Goal: Ask a question: Seek information or help from site administrators or community

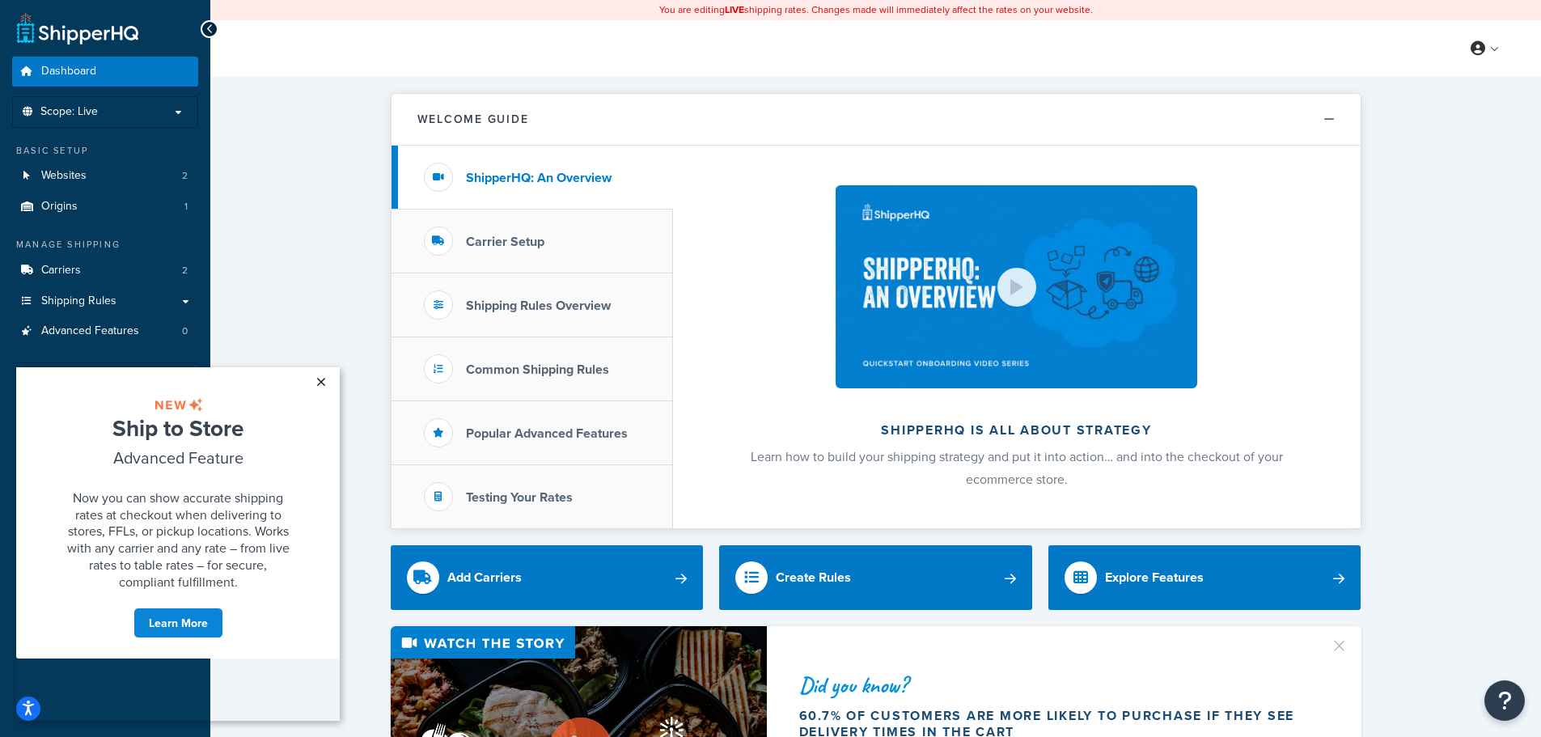
click at [315, 382] on link "×" at bounding box center [321, 381] width 28 height 29
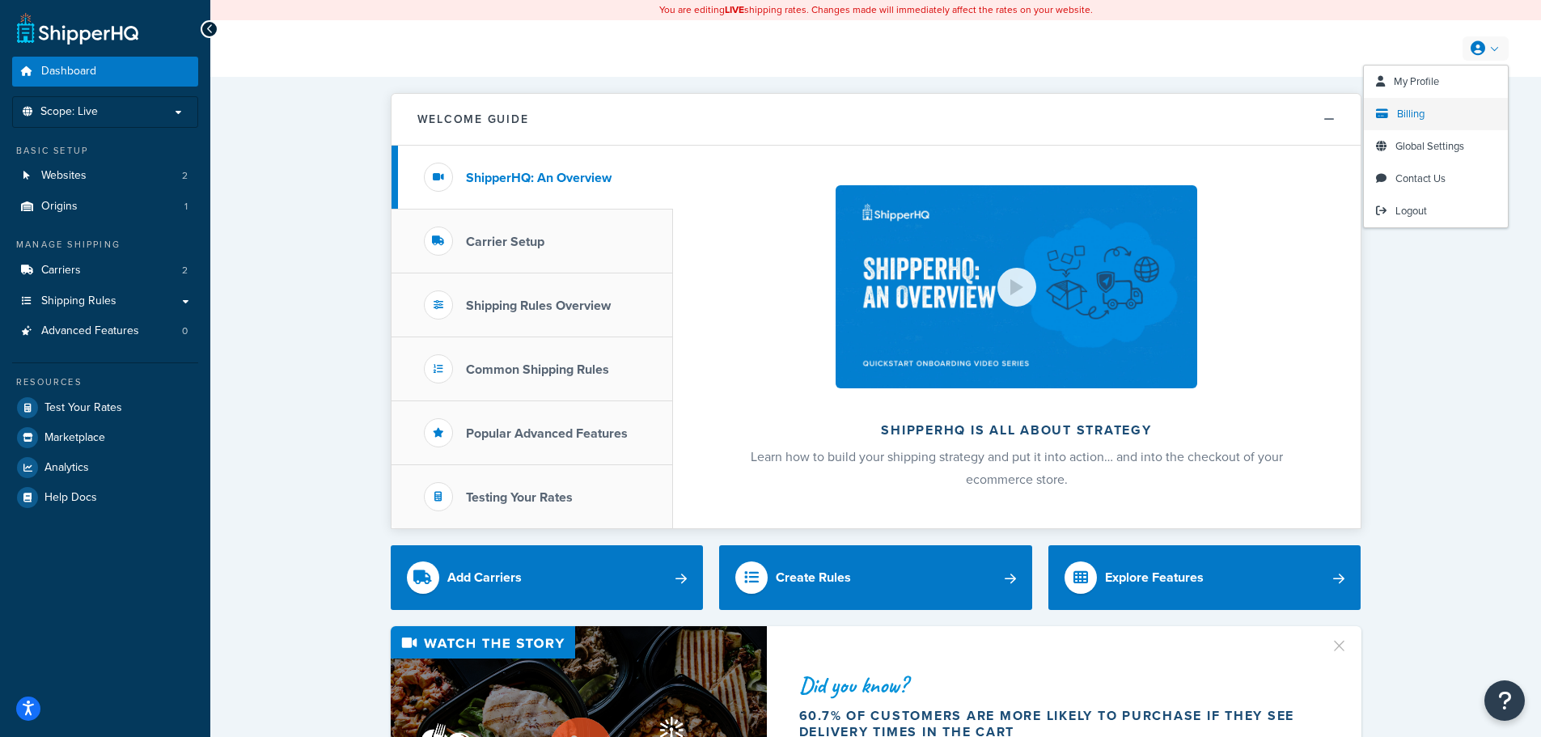
click at [1404, 118] on span "Billing" at bounding box center [1411, 113] width 28 height 15
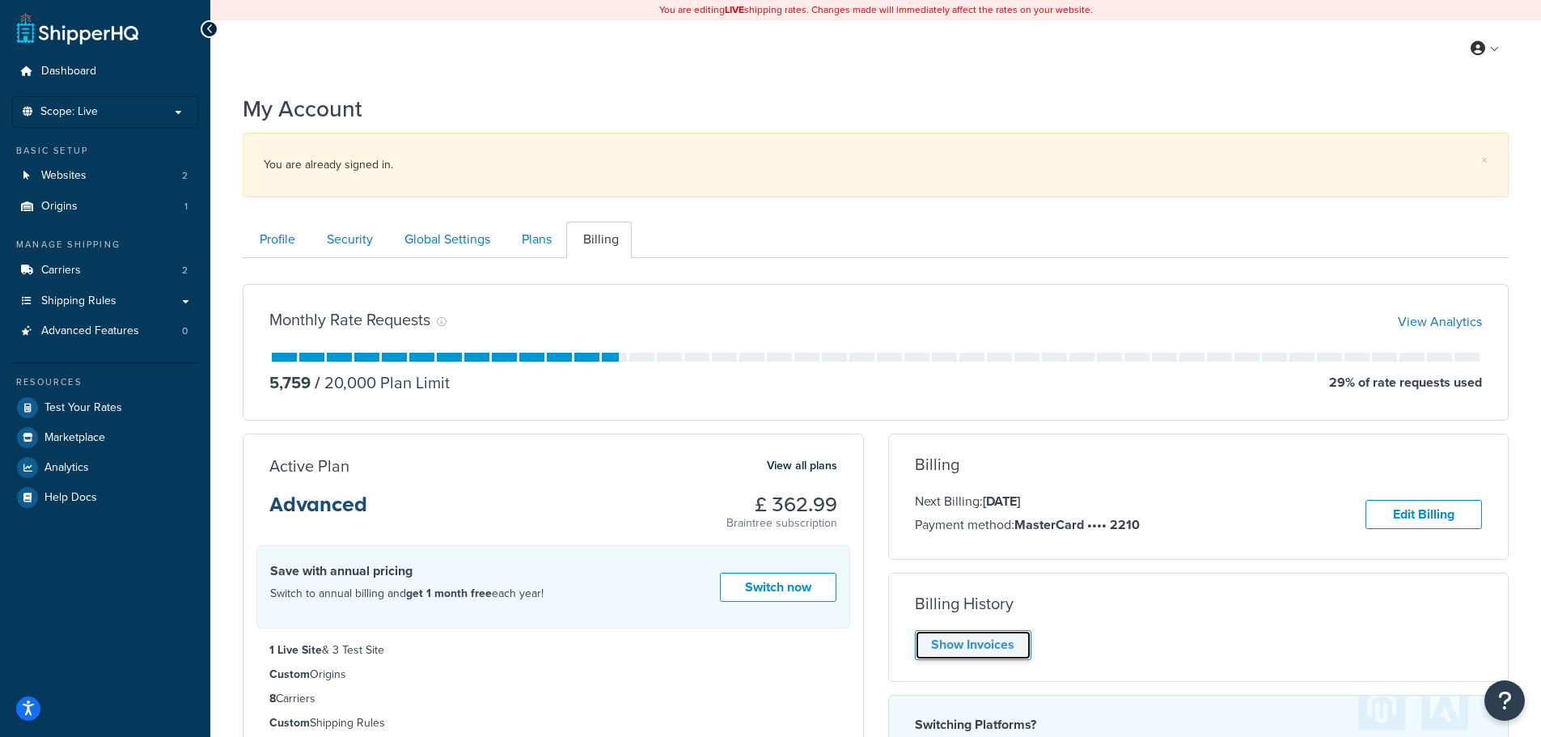
click at [956, 646] on link "Show Invoices" at bounding box center [973, 645] width 117 height 30
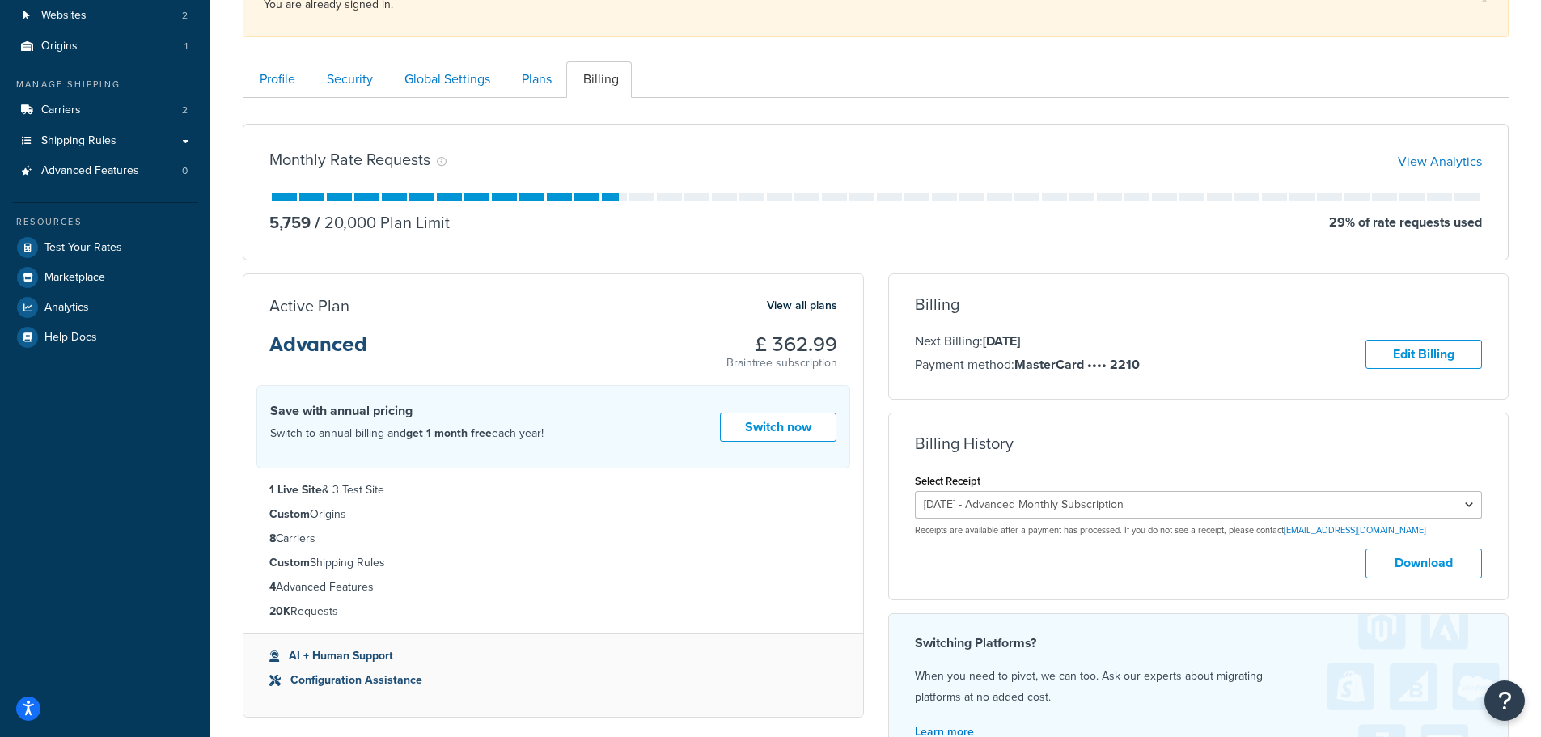
scroll to position [162, 0]
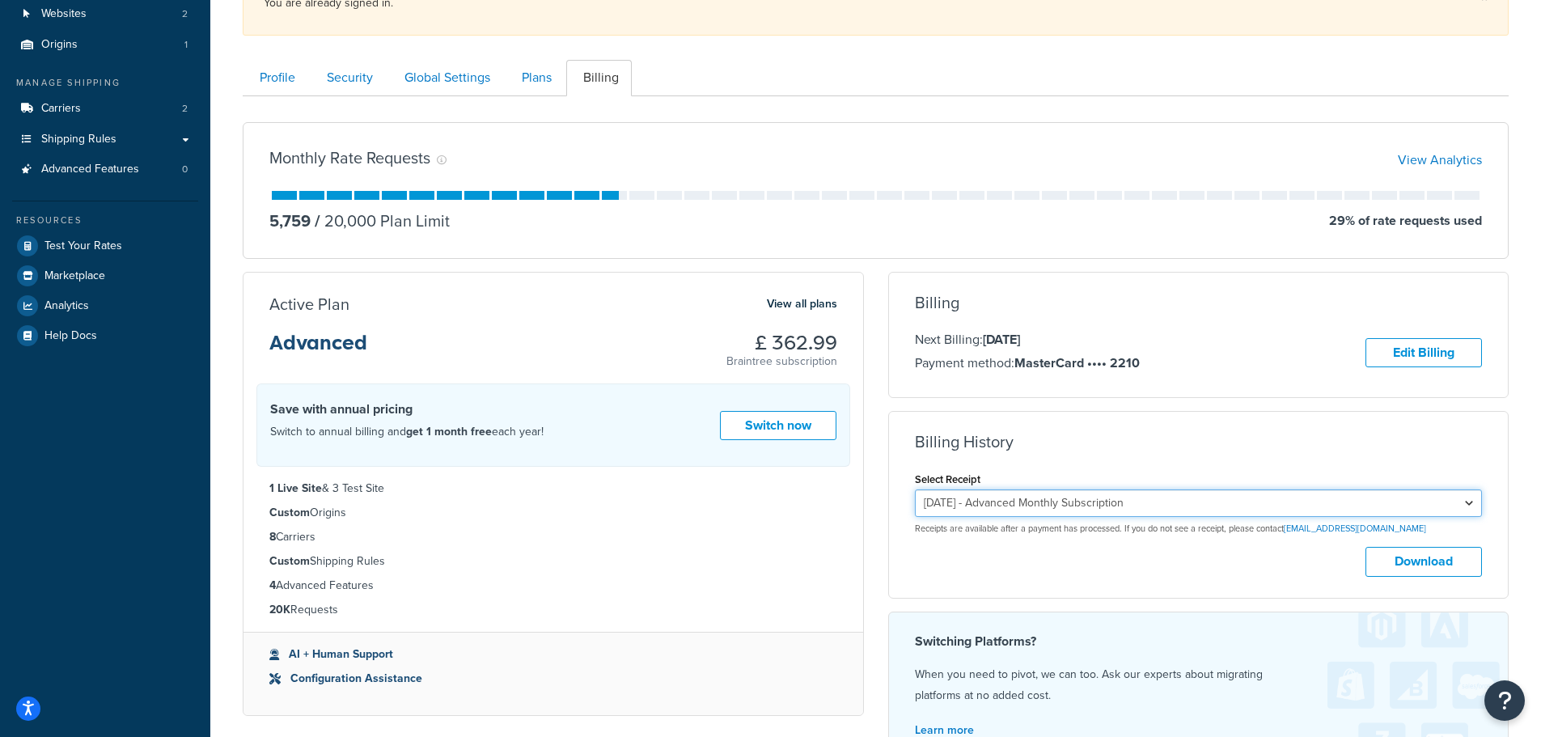
click at [1447, 511] on select "[DATE] - Advanced Monthly Subscription [DATE] - Advanced Monthly Subscription […" at bounding box center [1199, 504] width 568 height 28
select select "ggqc4dsp"
click at [915, 490] on select "[DATE] - Advanced Monthly Subscription [DATE] - Advanced Monthly Subscription […" at bounding box center [1199, 504] width 568 height 28
click at [1411, 566] on button "Download" at bounding box center [1424, 562] width 117 height 30
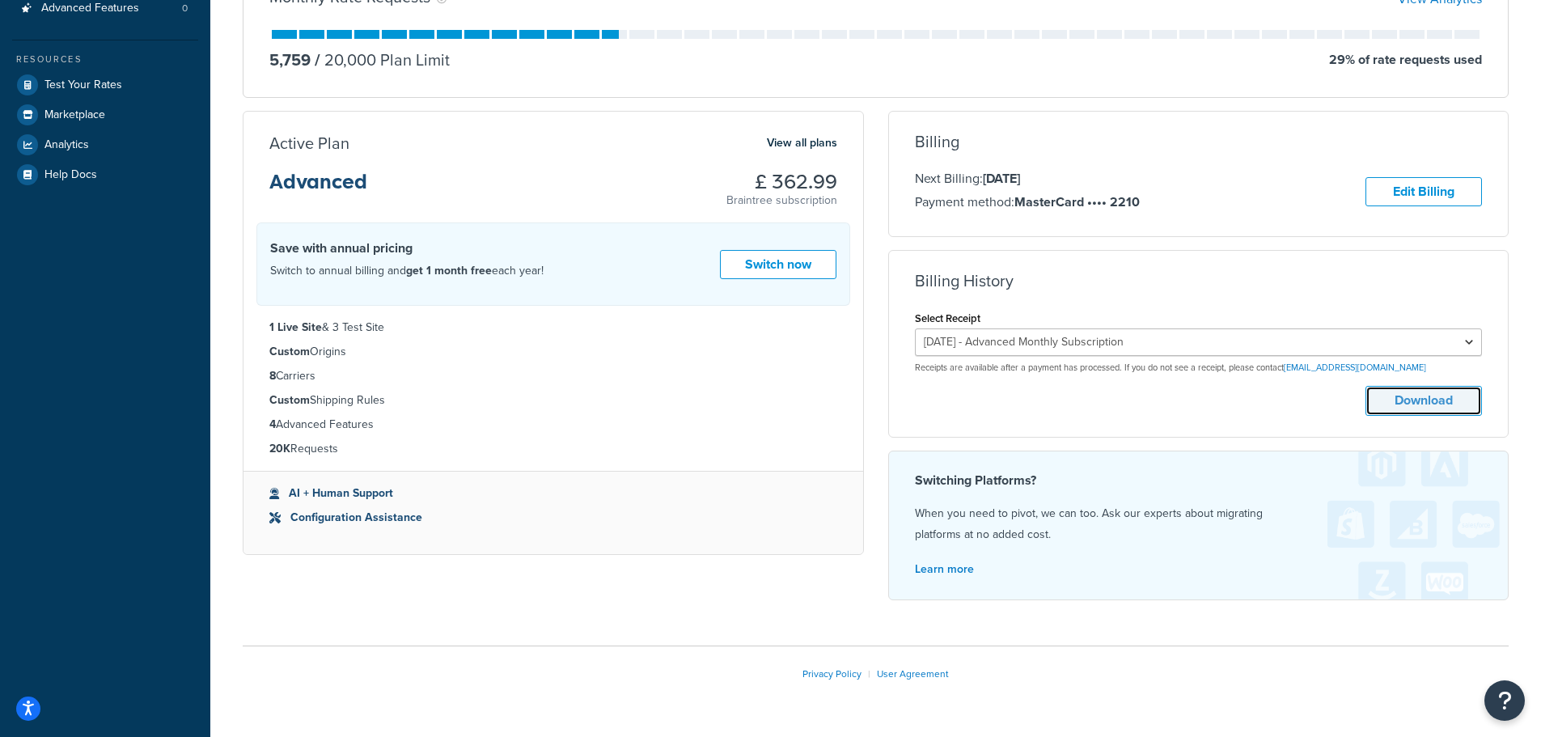
scroll to position [324, 0]
click at [1498, 692] on icon "Open Resource Center" at bounding box center [1505, 700] width 15 height 23
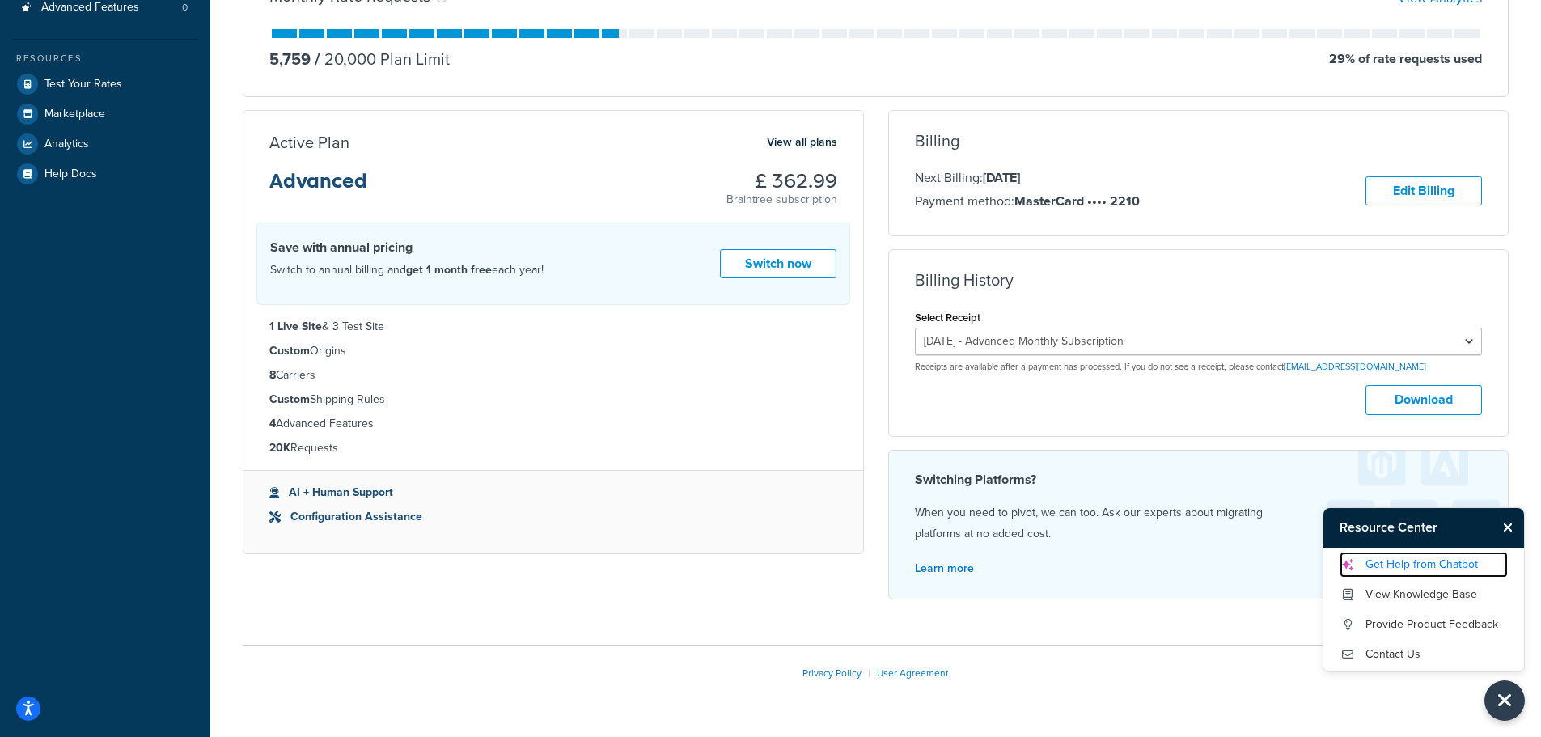
click at [1456, 558] on link "Get Help from Chatbot" at bounding box center [1424, 565] width 168 height 26
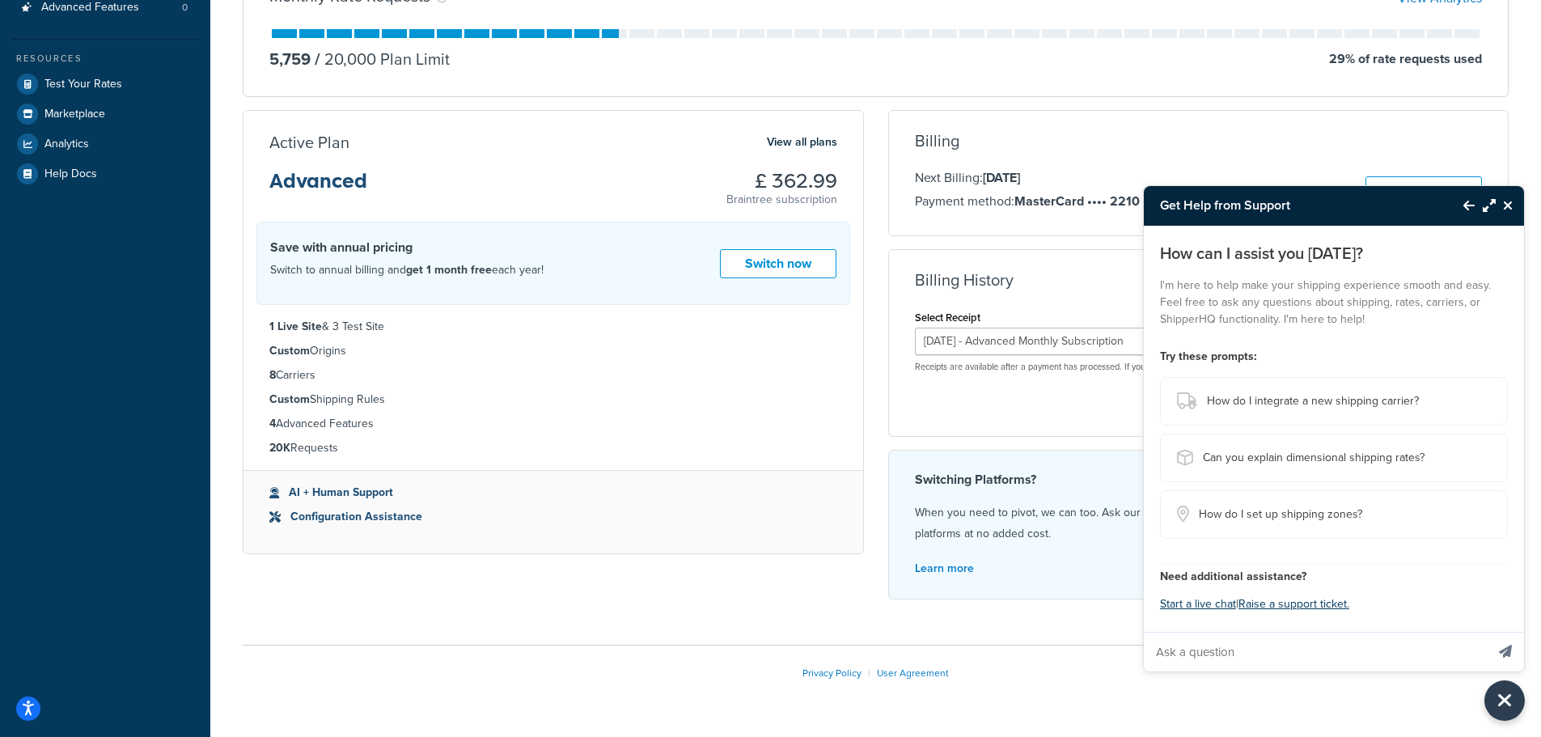
click at [1202, 654] on input "Ask a question" at bounding box center [1314, 652] width 341 height 39
type input "how can i get a VAT invoice?"
click at [1487, 632] on button "Send message" at bounding box center [1505, 652] width 37 height 40
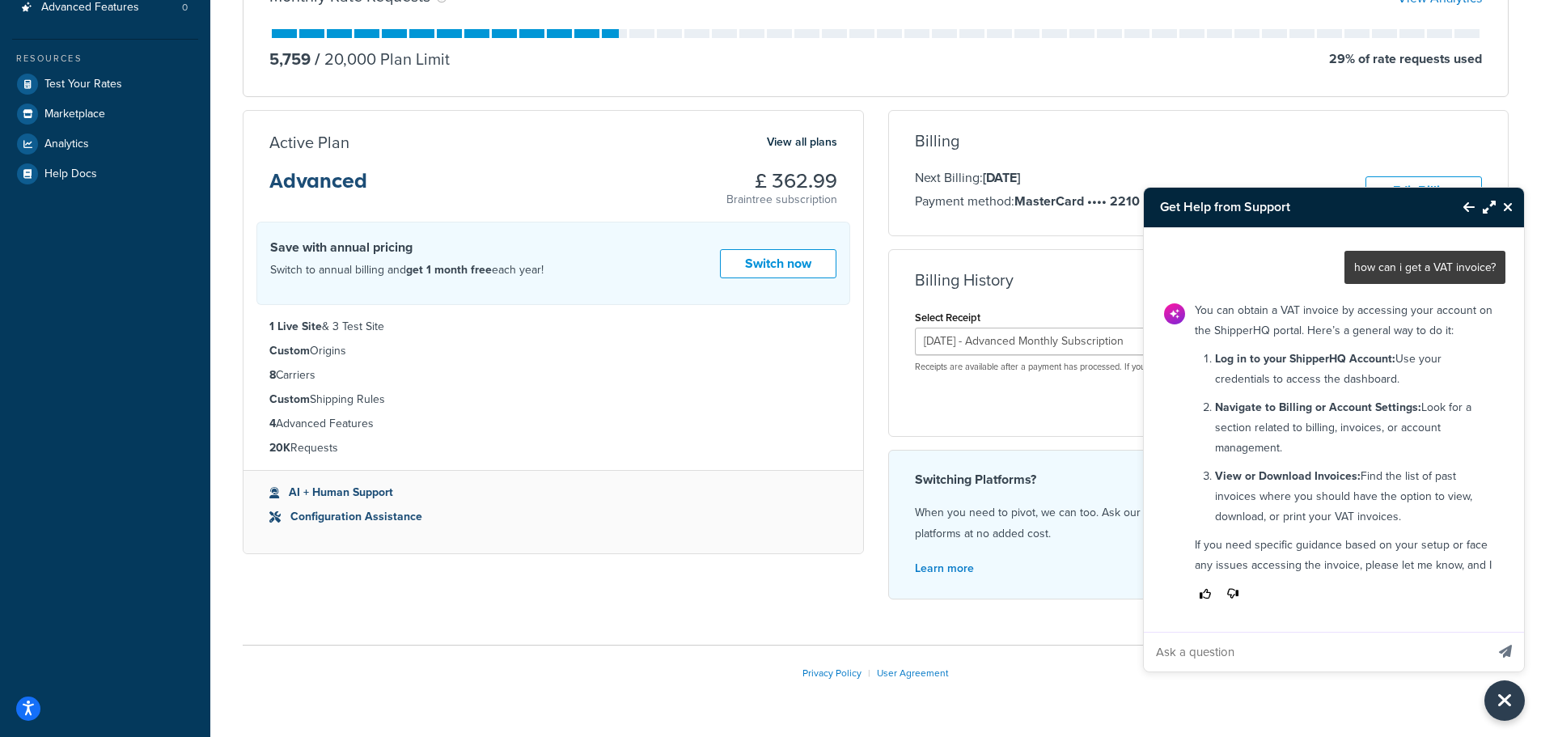
scroll to position [47, 0]
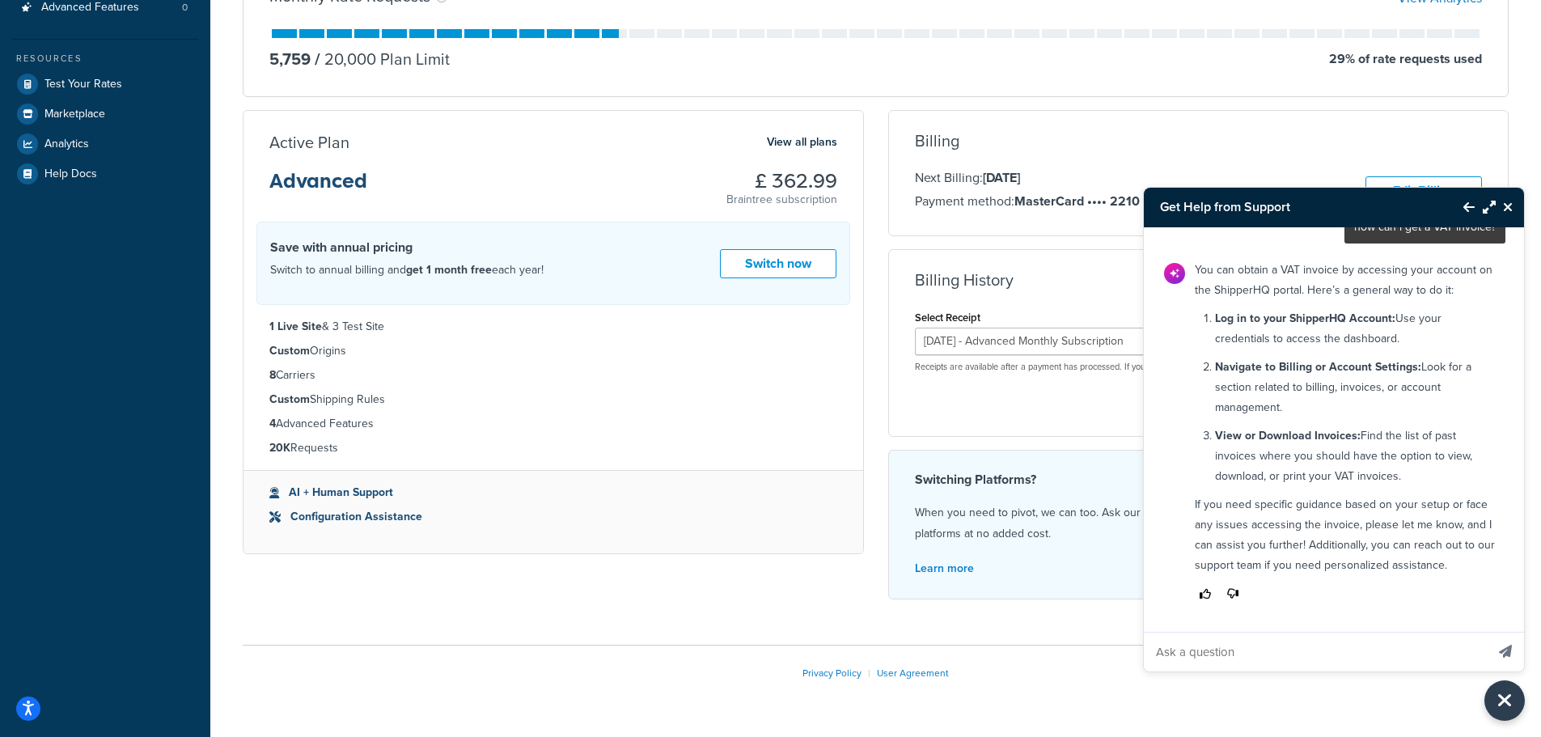
drag, startPoint x: 1235, startPoint y: 459, endPoint x: 1463, endPoint y: 469, distance: 228.4
click at [1463, 469] on p "View or Download Invoices: Find the list of past invoices where you should have…" at bounding box center [1355, 456] width 281 height 61
click at [1007, 385] on div "Download" at bounding box center [1199, 400] width 568 height 30
click at [1142, 398] on div "Download" at bounding box center [1199, 400] width 568 height 30
click at [1471, 208] on icon "Back to Resource Center" at bounding box center [1469, 207] width 11 height 13
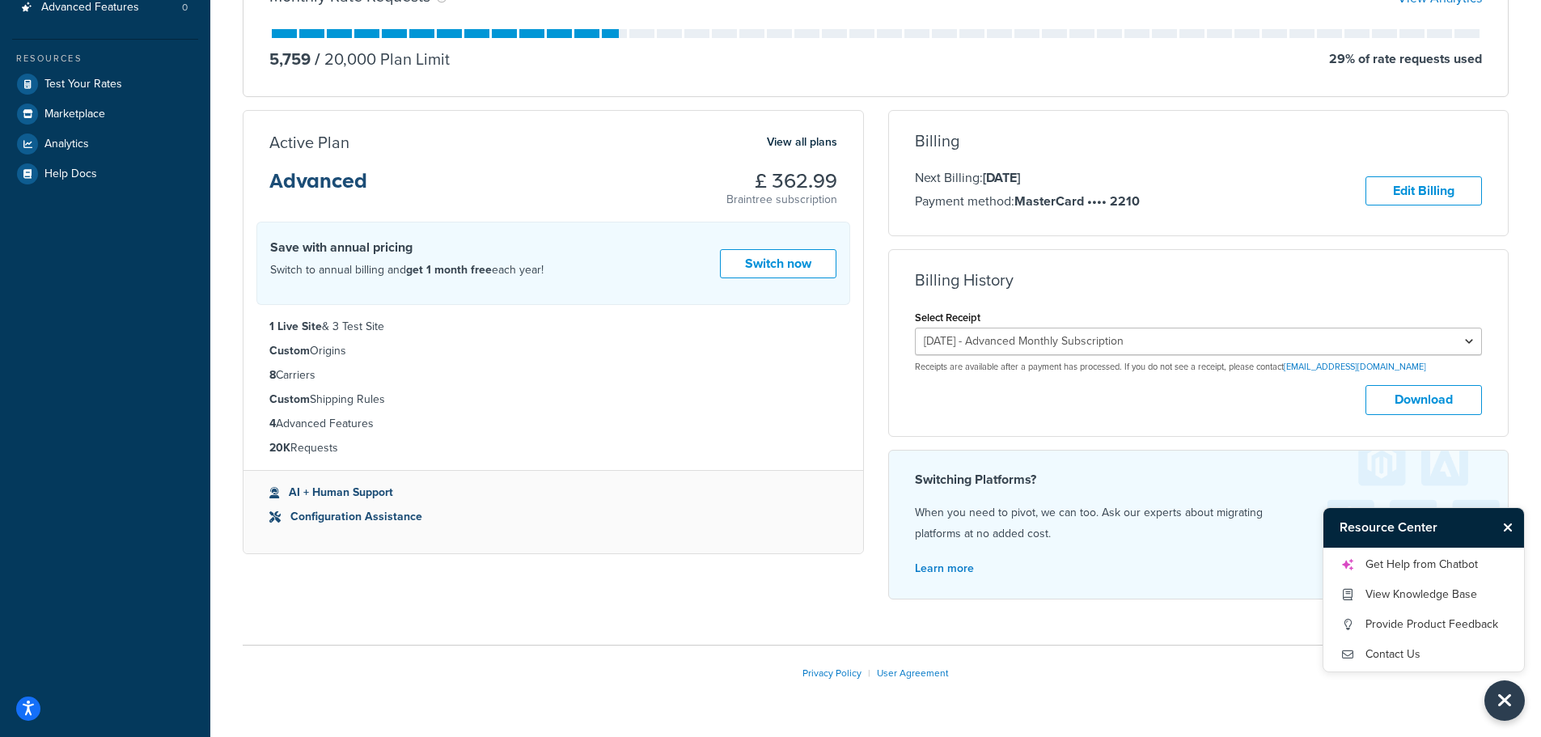
click at [1239, 391] on div "Download" at bounding box center [1199, 400] width 568 height 30
click at [1506, 529] on icon "Close Resource Center" at bounding box center [1508, 527] width 10 height 13
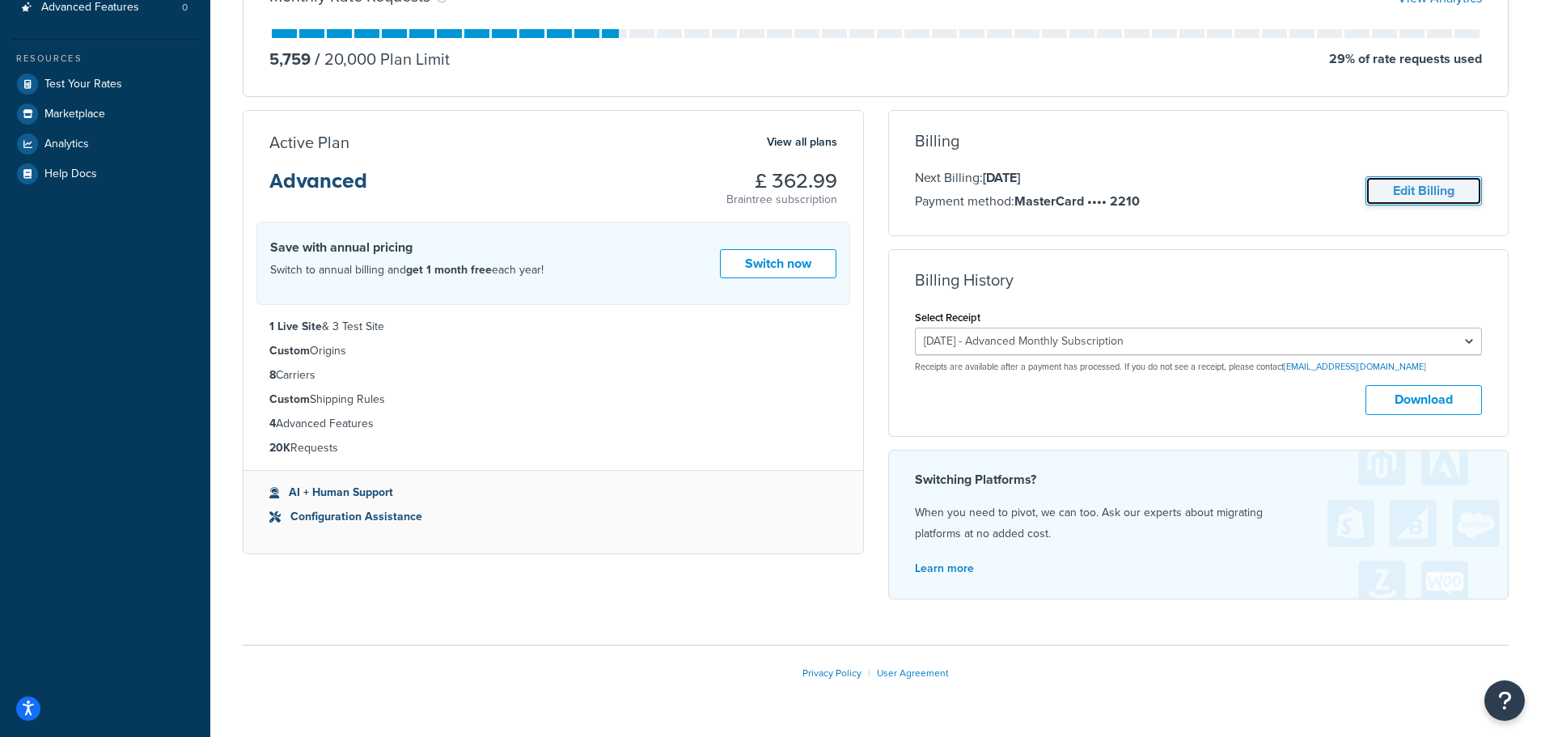
click at [1447, 184] on link "Edit Billing" at bounding box center [1424, 191] width 117 height 30
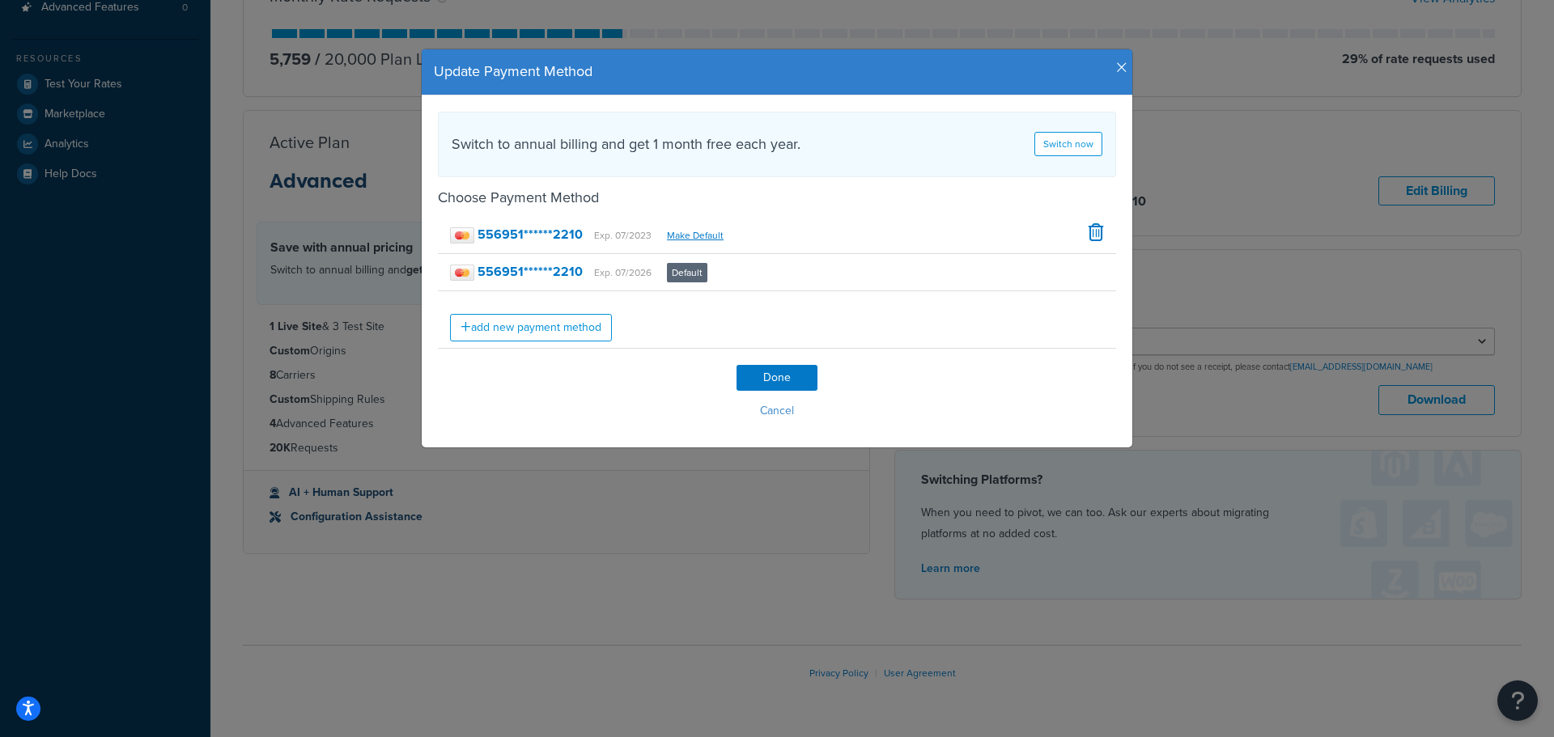
click at [1117, 66] on icon "button" at bounding box center [1121, 68] width 11 height 15
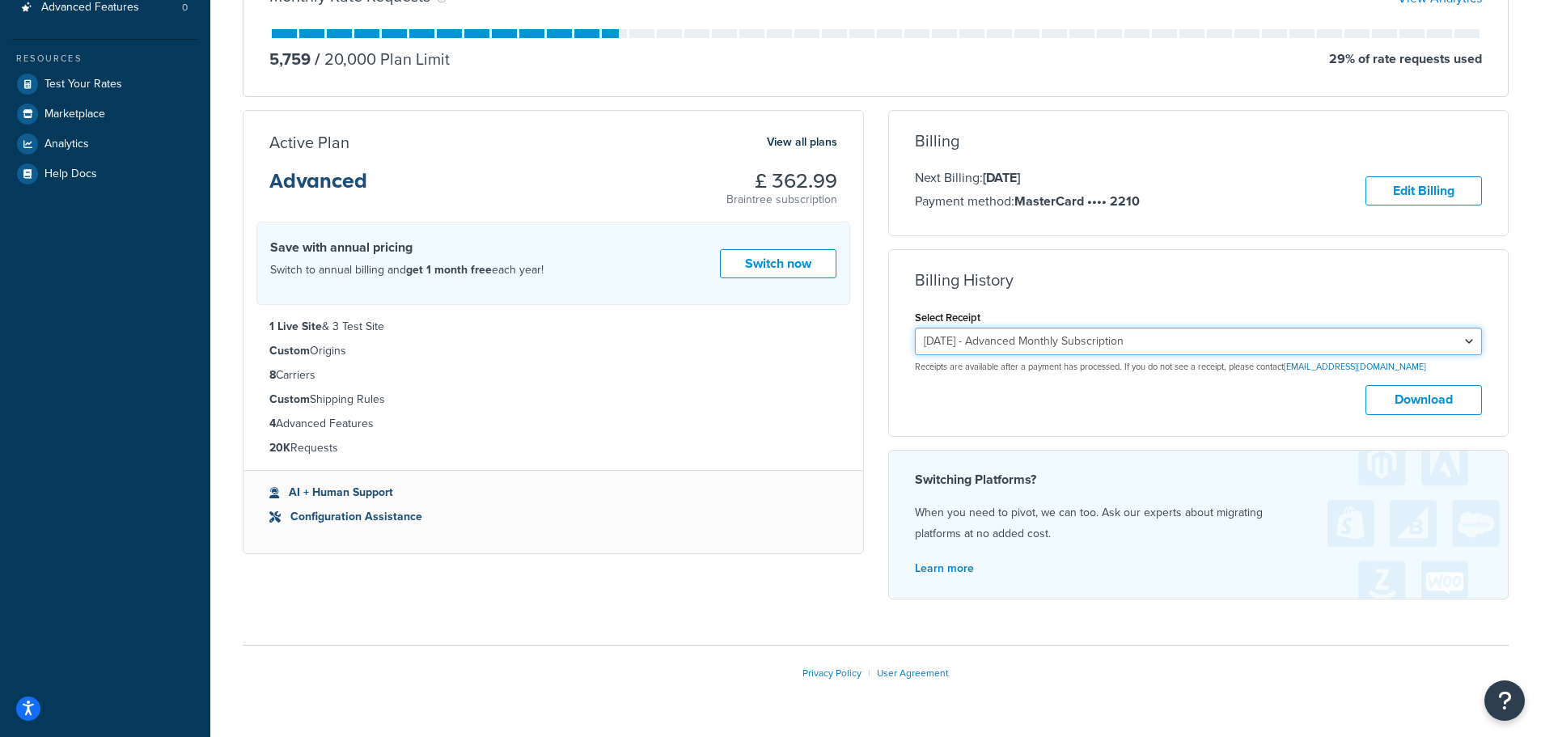
click at [1164, 340] on select "[DATE] - Advanced Monthly Subscription [DATE] - Advanced Monthly Subscription […" at bounding box center [1199, 342] width 568 height 28
click at [734, 398] on li "Custom Shipping Rules" at bounding box center [553, 400] width 568 height 18
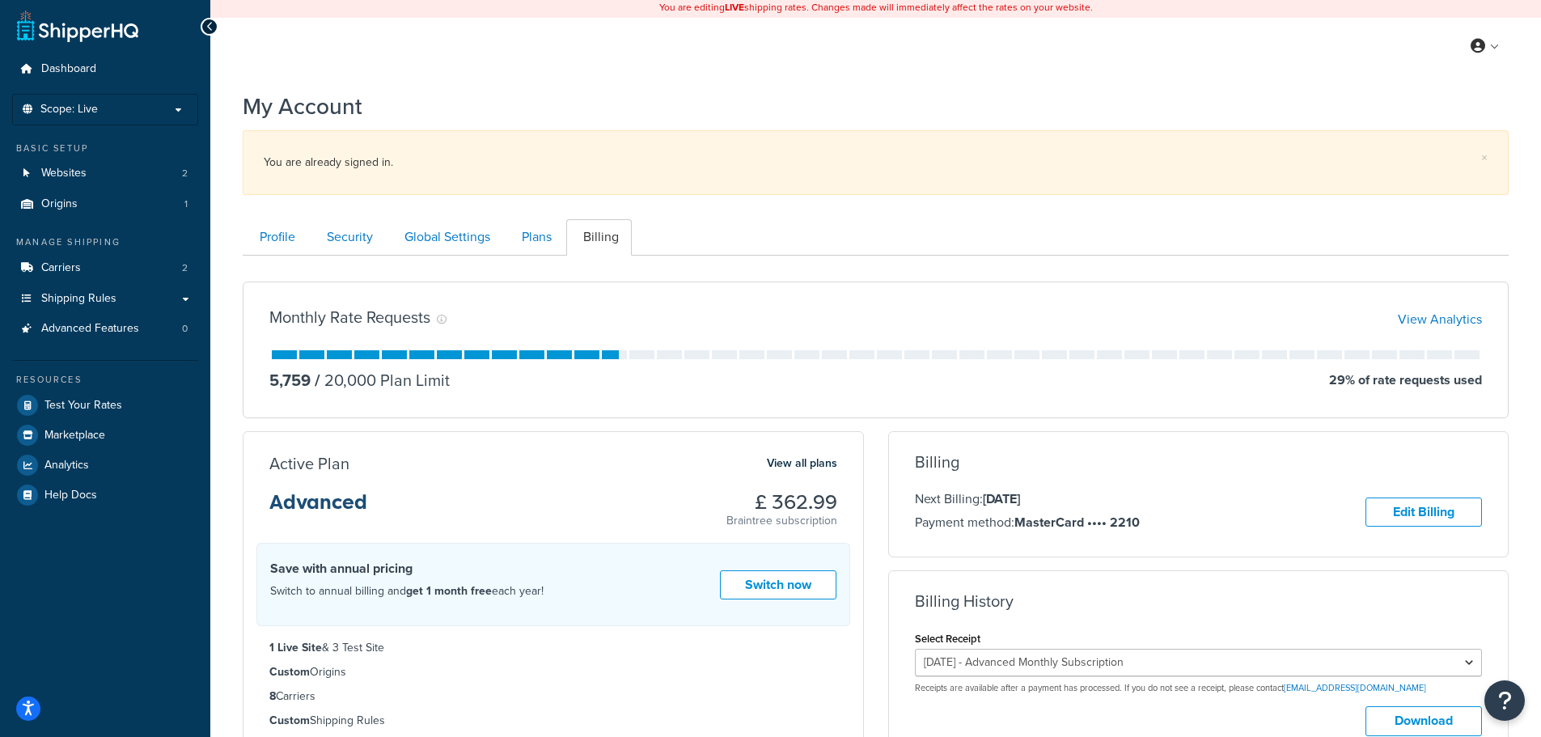
scroll to position [0, 0]
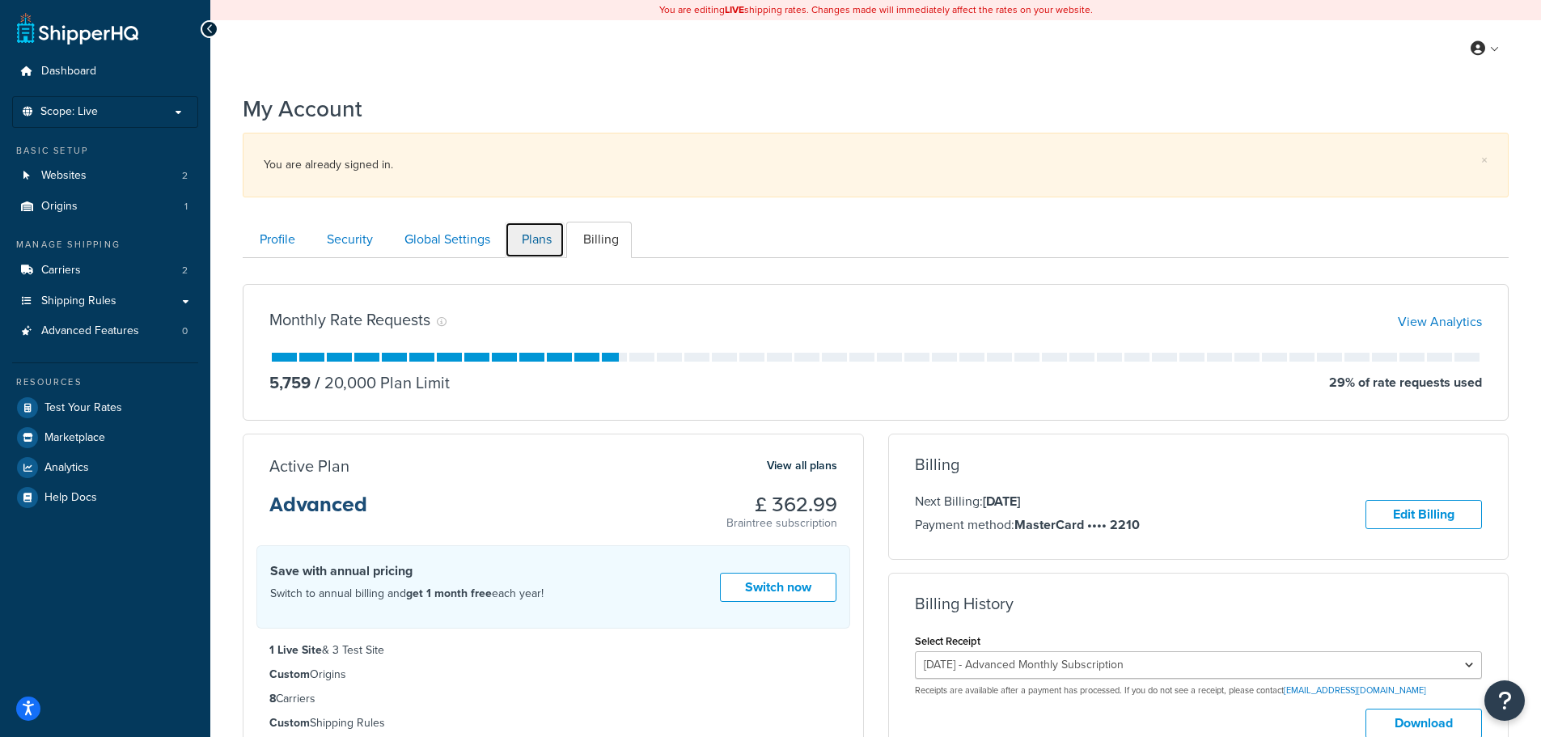
click at [553, 237] on link "Plans" at bounding box center [535, 240] width 60 height 36
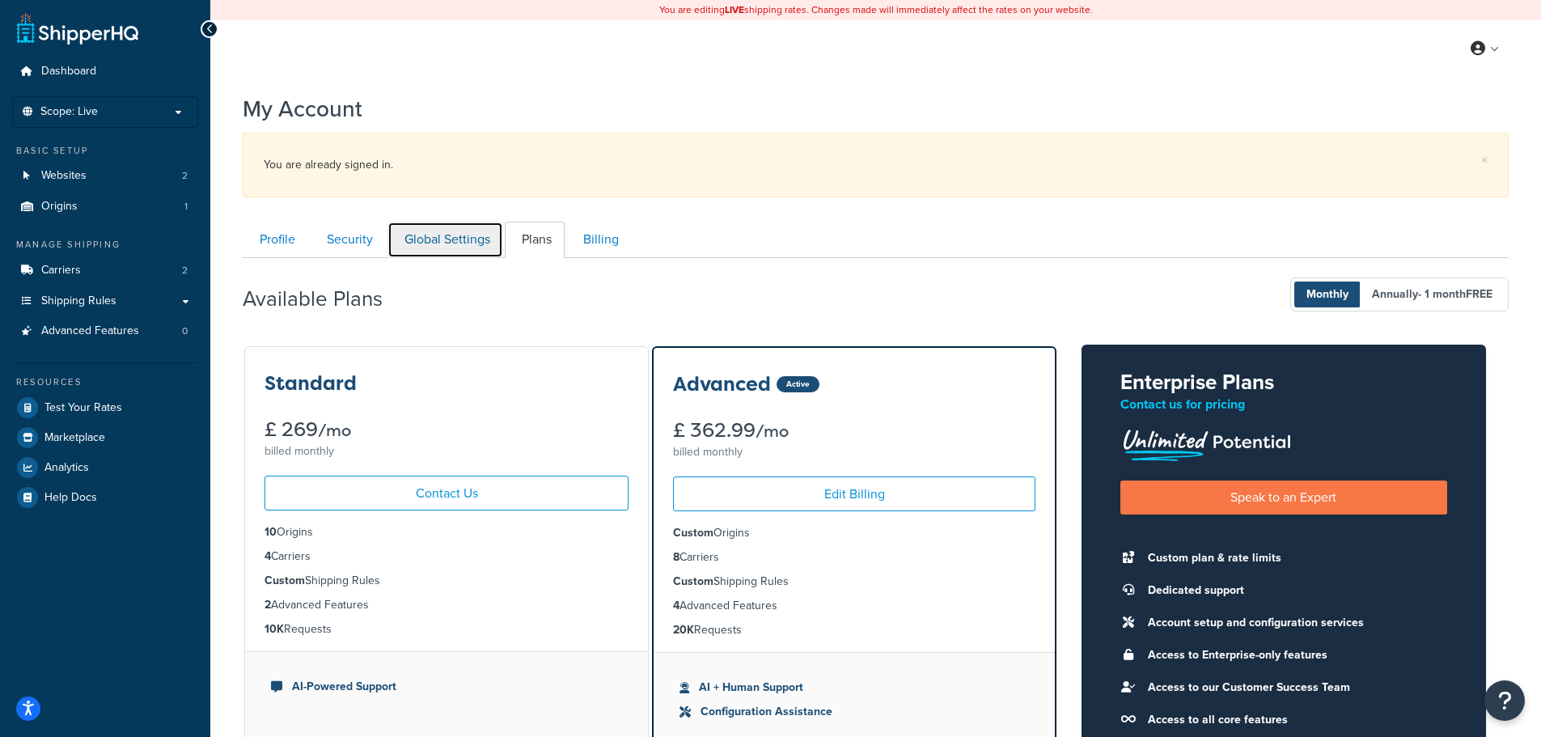
click at [476, 236] on link "Global Settings" at bounding box center [446, 240] width 116 height 36
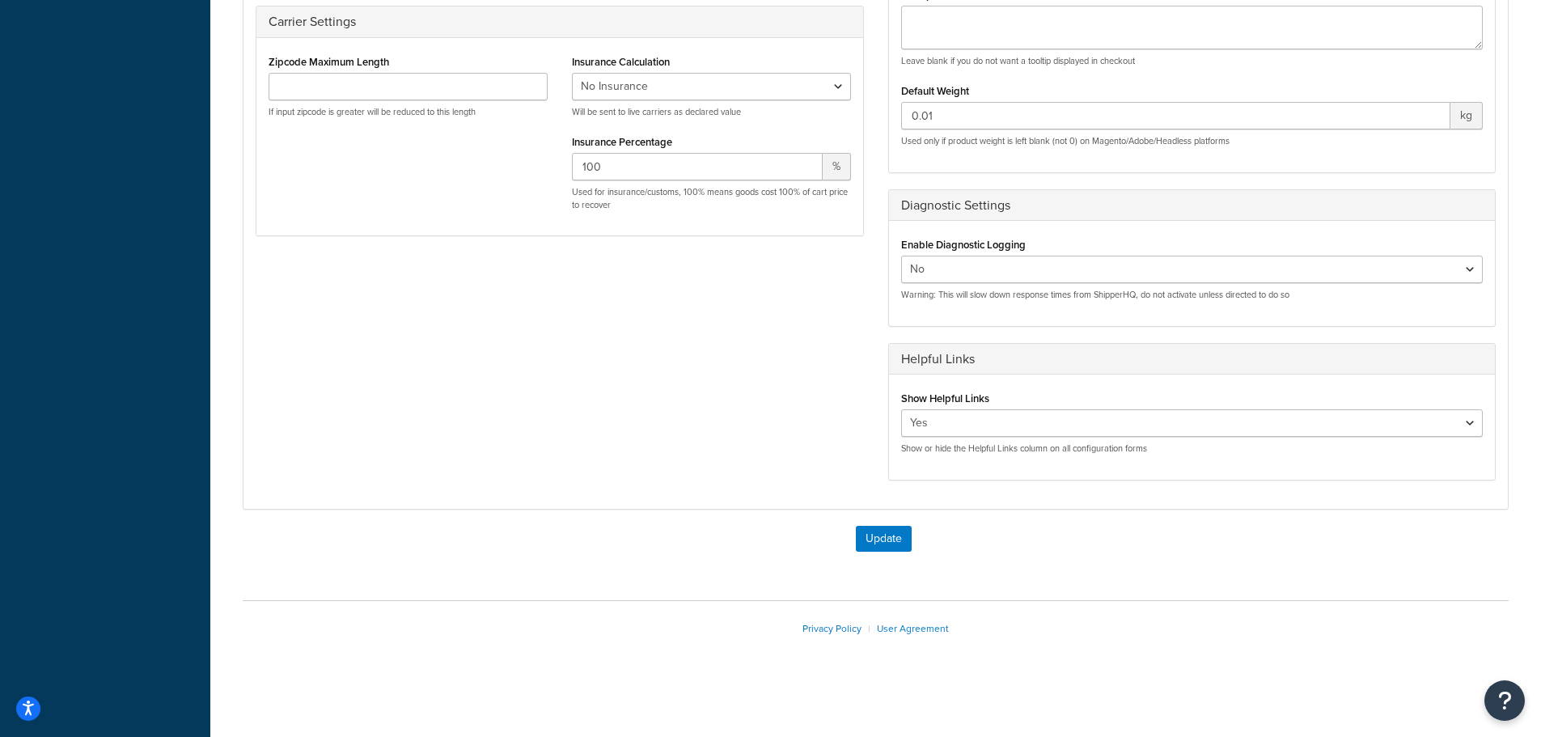
scroll to position [138, 0]
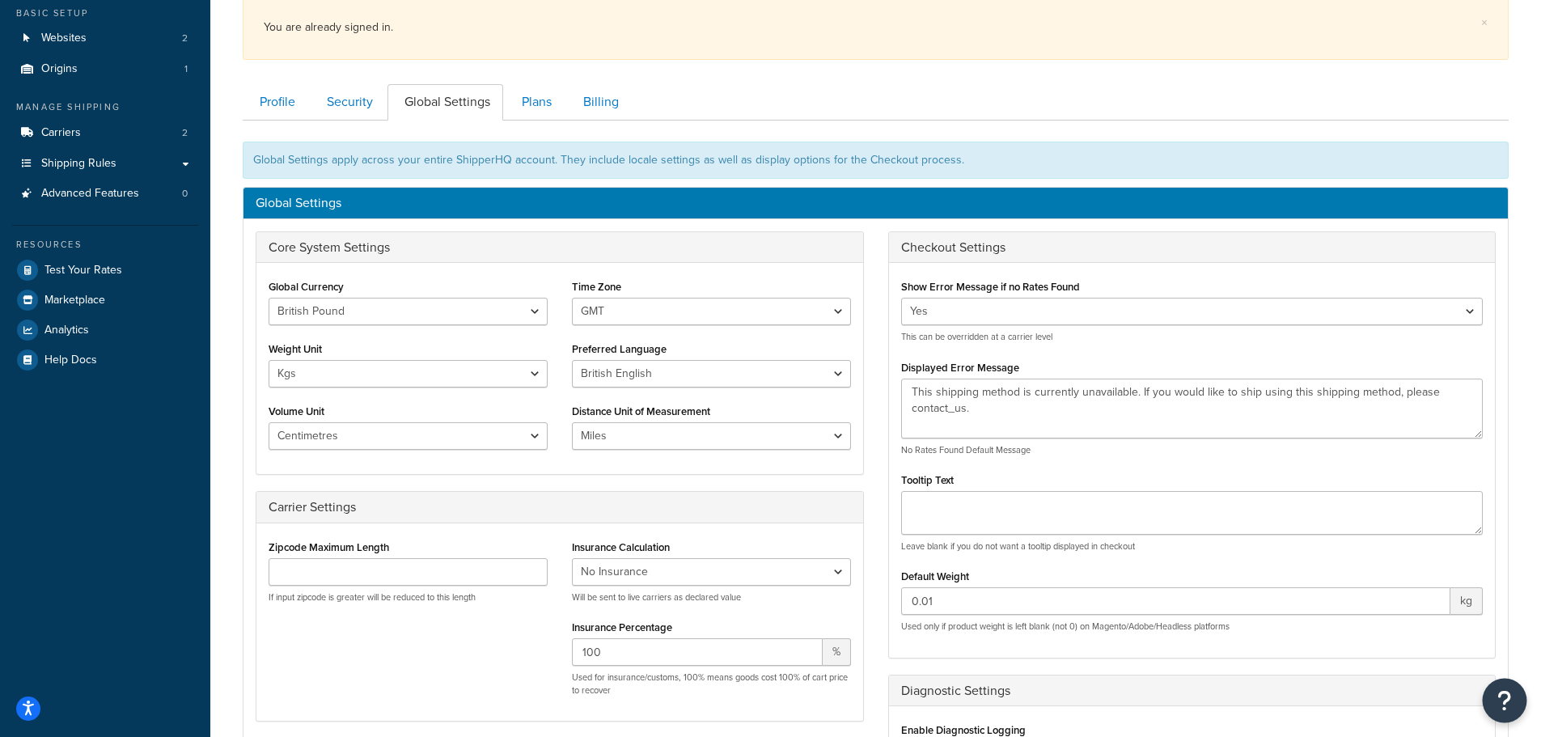
click at [1507, 694] on icon "Open Resource Center" at bounding box center [1505, 700] width 15 height 23
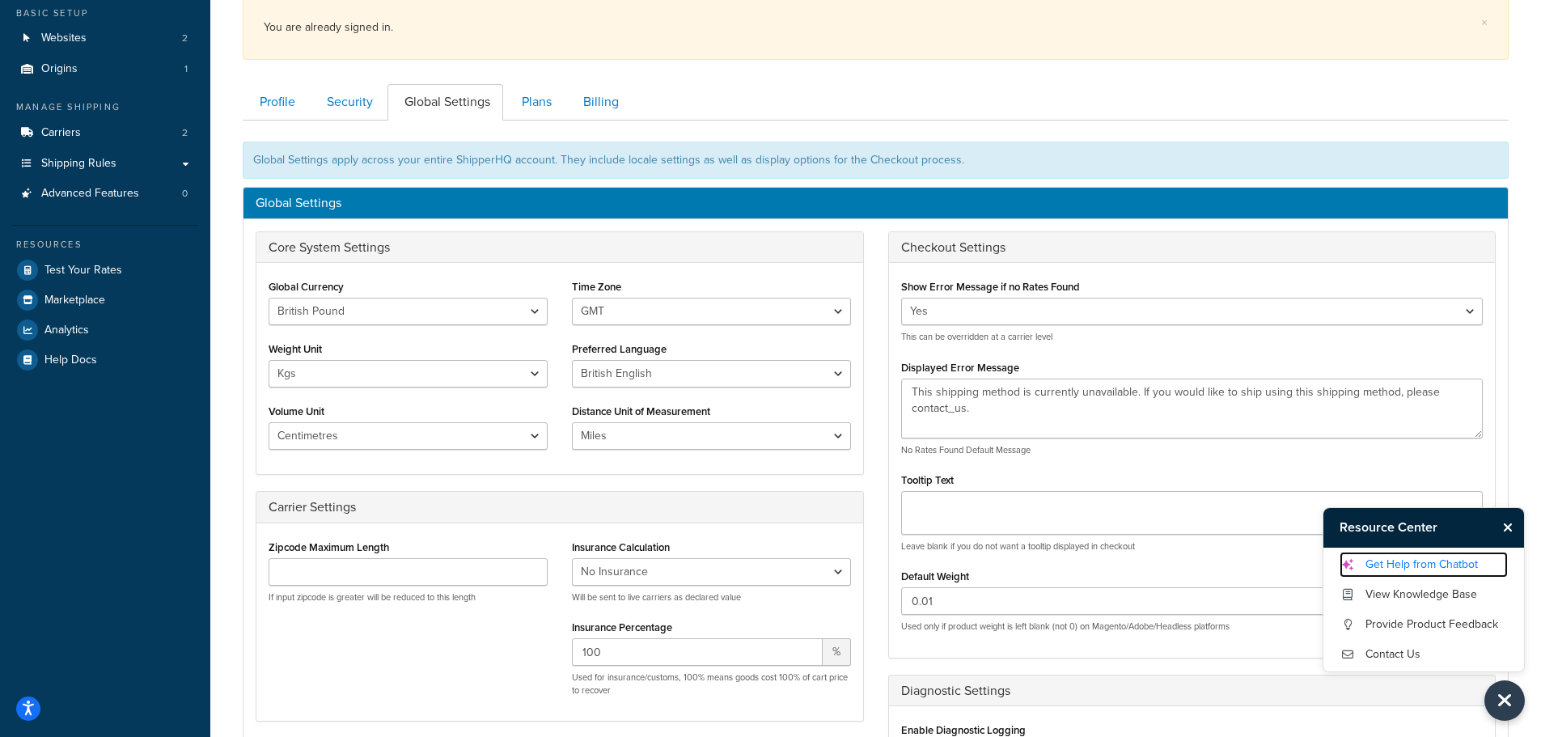
click at [1403, 569] on link "Get Help from Chatbot" at bounding box center [1424, 565] width 168 height 26
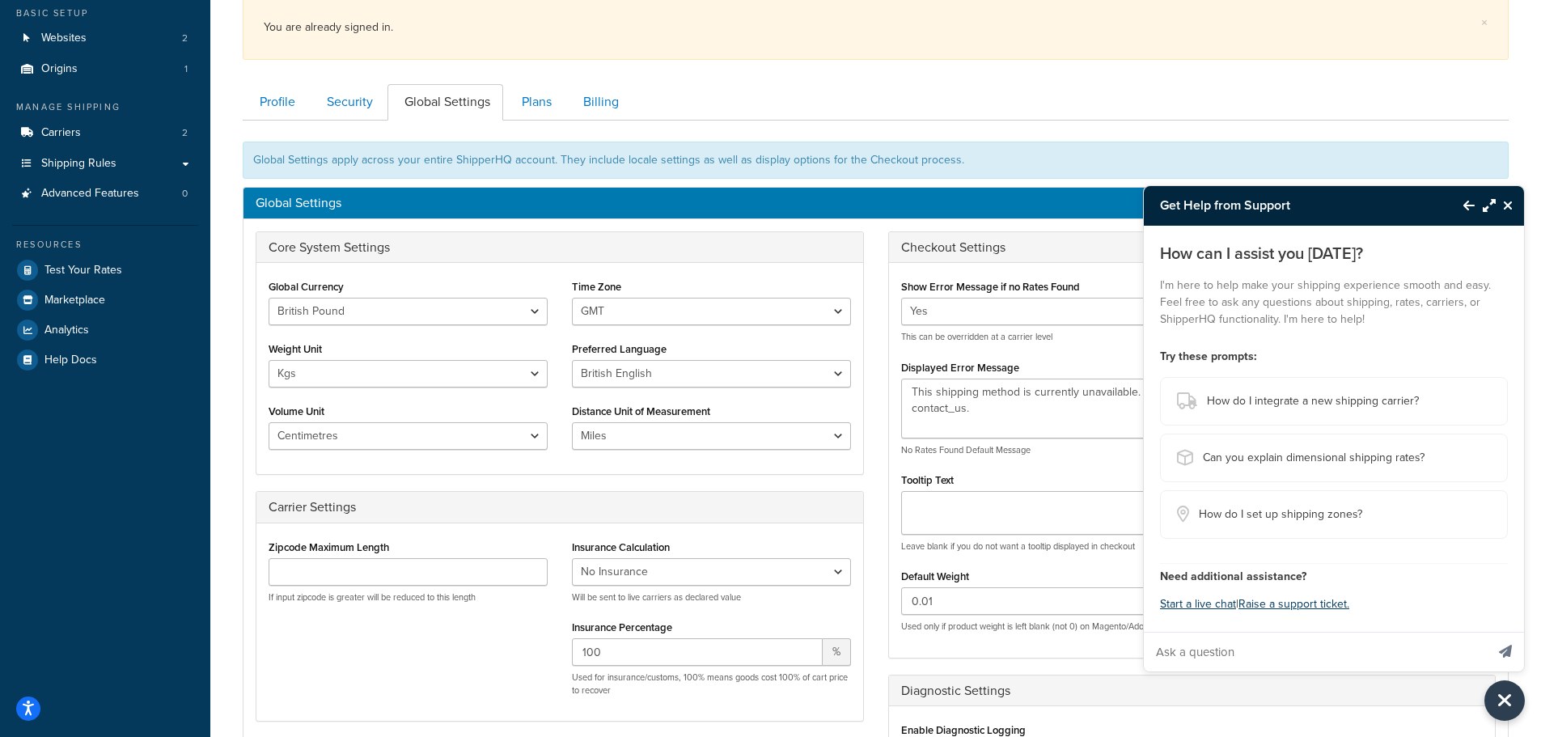
click at [1257, 646] on input "Ask a question" at bounding box center [1314, 652] width 341 height 39
type input "my reciept doesnt show VAT info"
click at [1487, 632] on button "Send message" at bounding box center [1505, 652] width 37 height 40
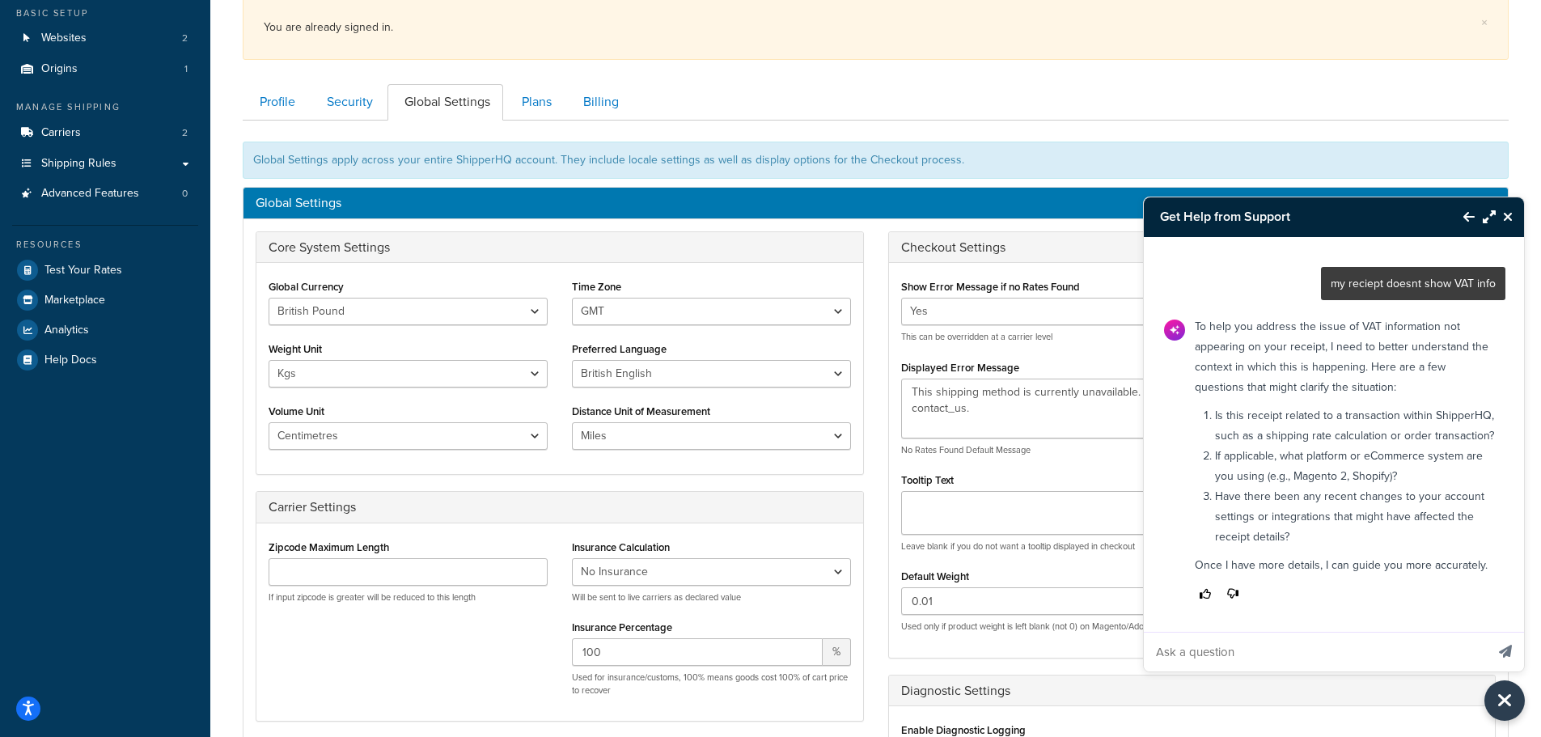
click at [1249, 647] on input "Ask a question" at bounding box center [1314, 652] width 341 height 39
type input "it's realted to my shipper hq receipt, not a customer receipt"
click at [1487, 632] on button "Send message" at bounding box center [1505, 652] width 37 height 40
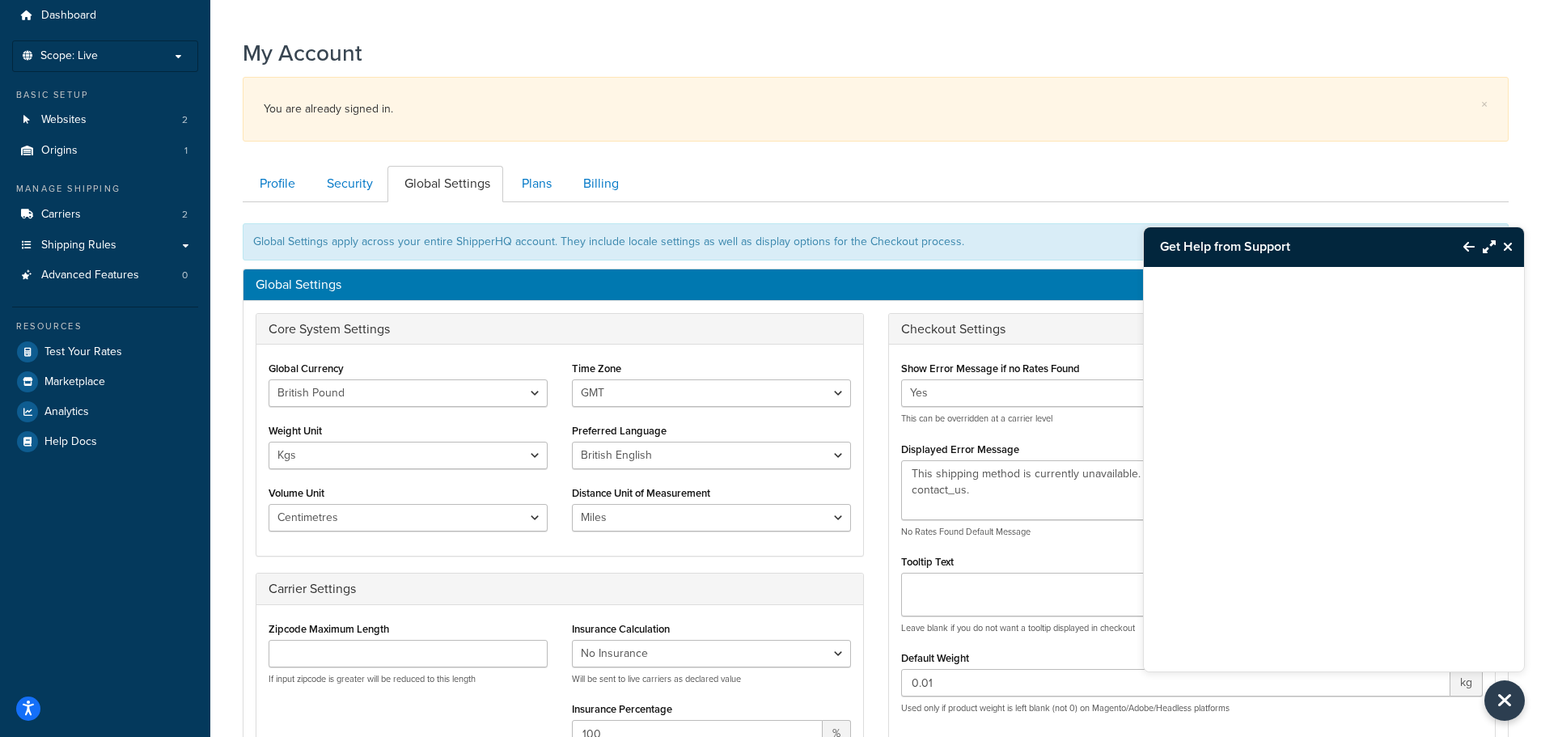
scroll to position [0, 0]
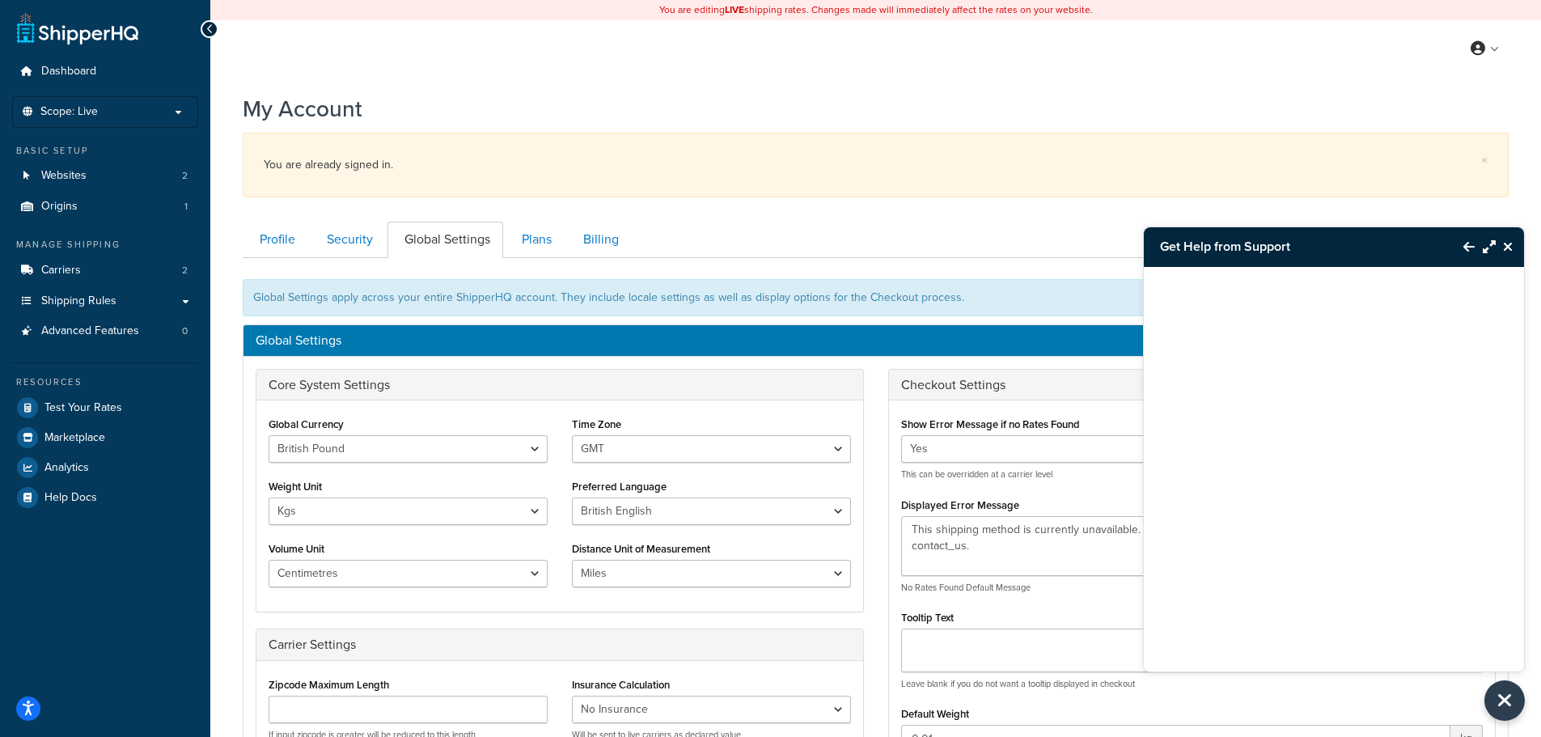
drag, startPoint x: 1507, startPoint y: 20, endPoint x: 1532, endPoint y: 42, distance: 33.3
click at [1532, 42] on div "My Profile Billing Global Settings Contact Us Logout" at bounding box center [875, 48] width 1331 height 57
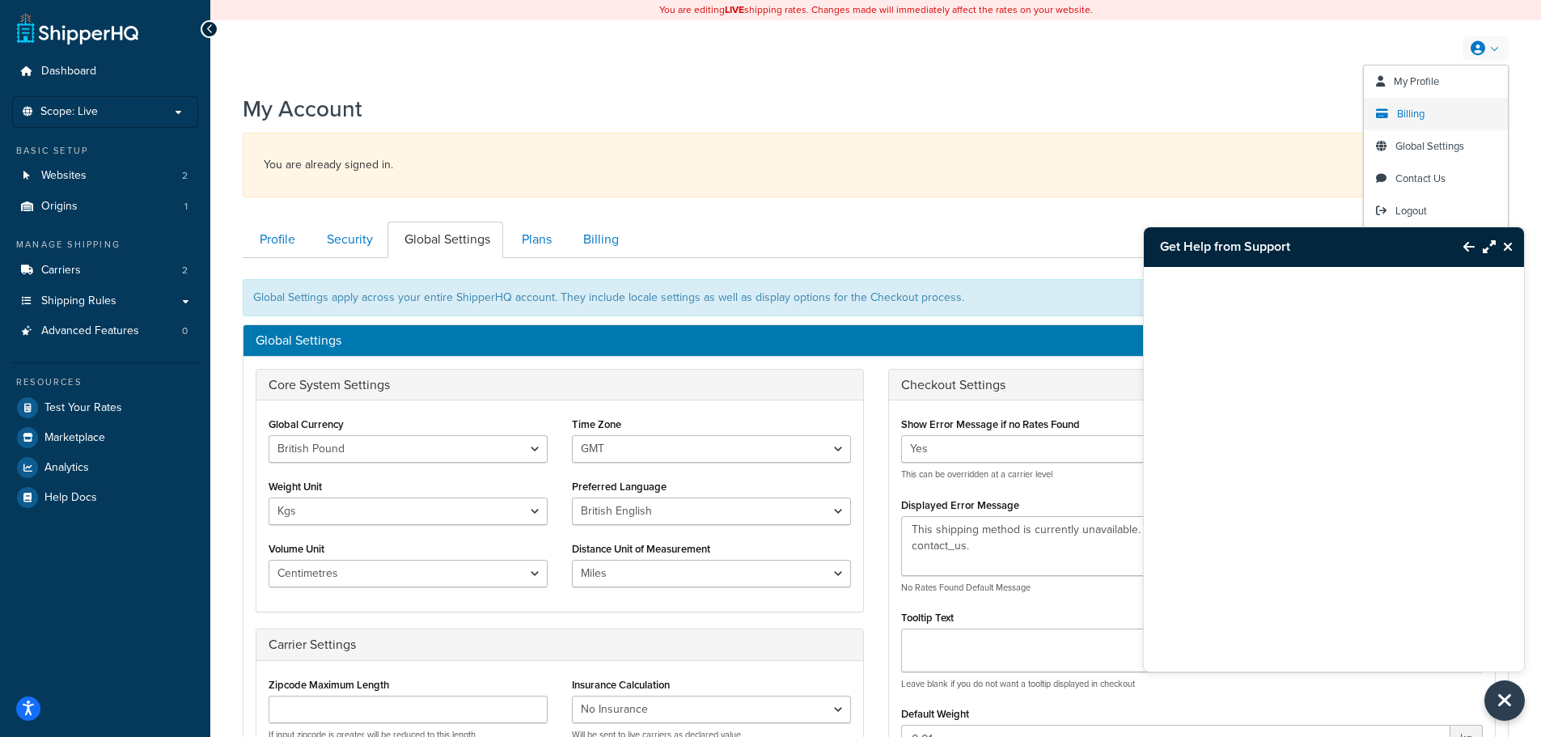
click at [1414, 115] on span "Billing" at bounding box center [1411, 113] width 28 height 15
click at [1403, 117] on span "Billing" at bounding box center [1411, 113] width 28 height 15
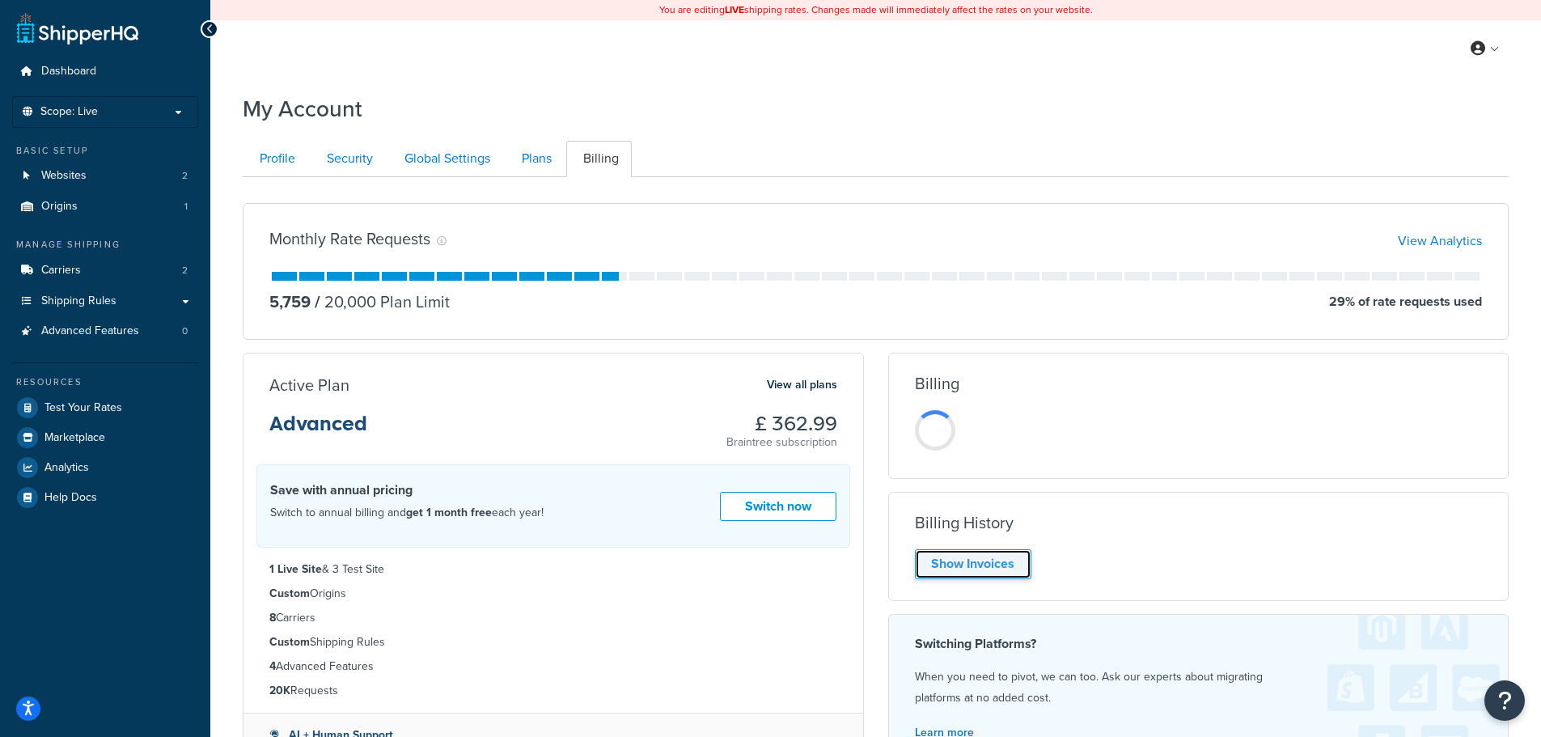
click at [1001, 568] on link "Show Invoices" at bounding box center [973, 564] width 117 height 30
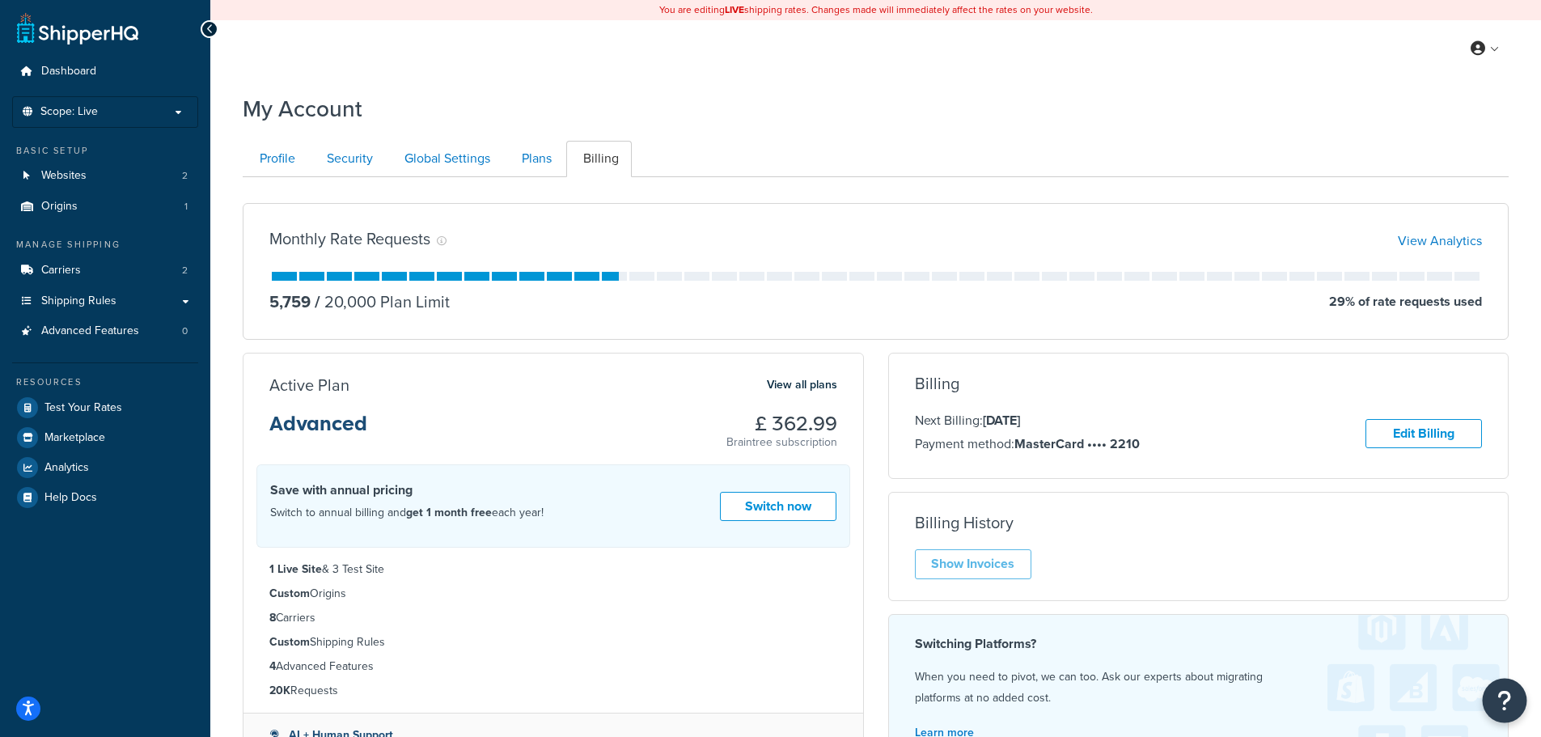
click at [1503, 705] on icon "Open Resource Center" at bounding box center [1505, 700] width 15 height 23
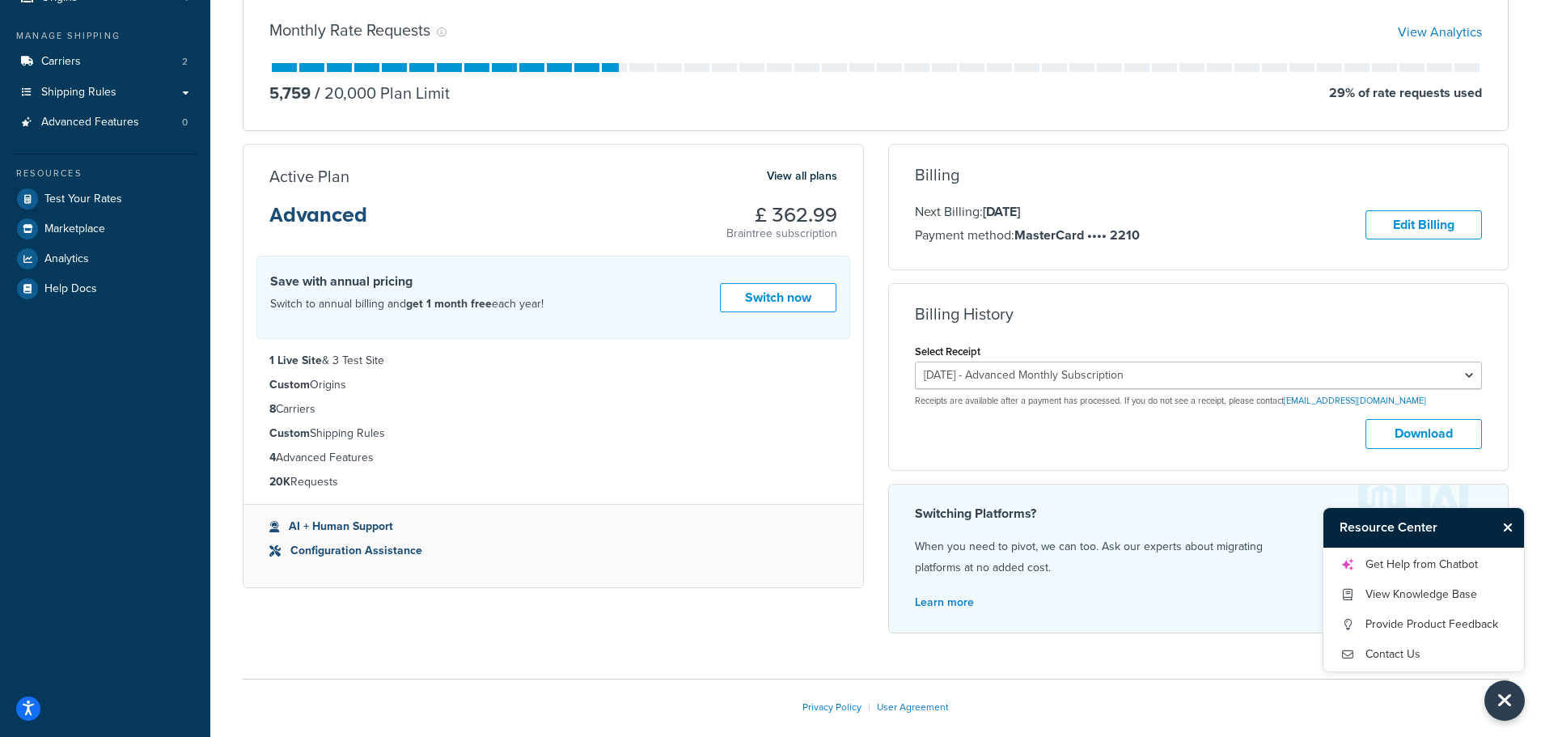
scroll to position [206, 0]
click at [1133, 373] on select "[DATE] - Advanced Monthly Subscription [DATE] - Advanced Monthly Subscription […" at bounding box center [1199, 378] width 568 height 28
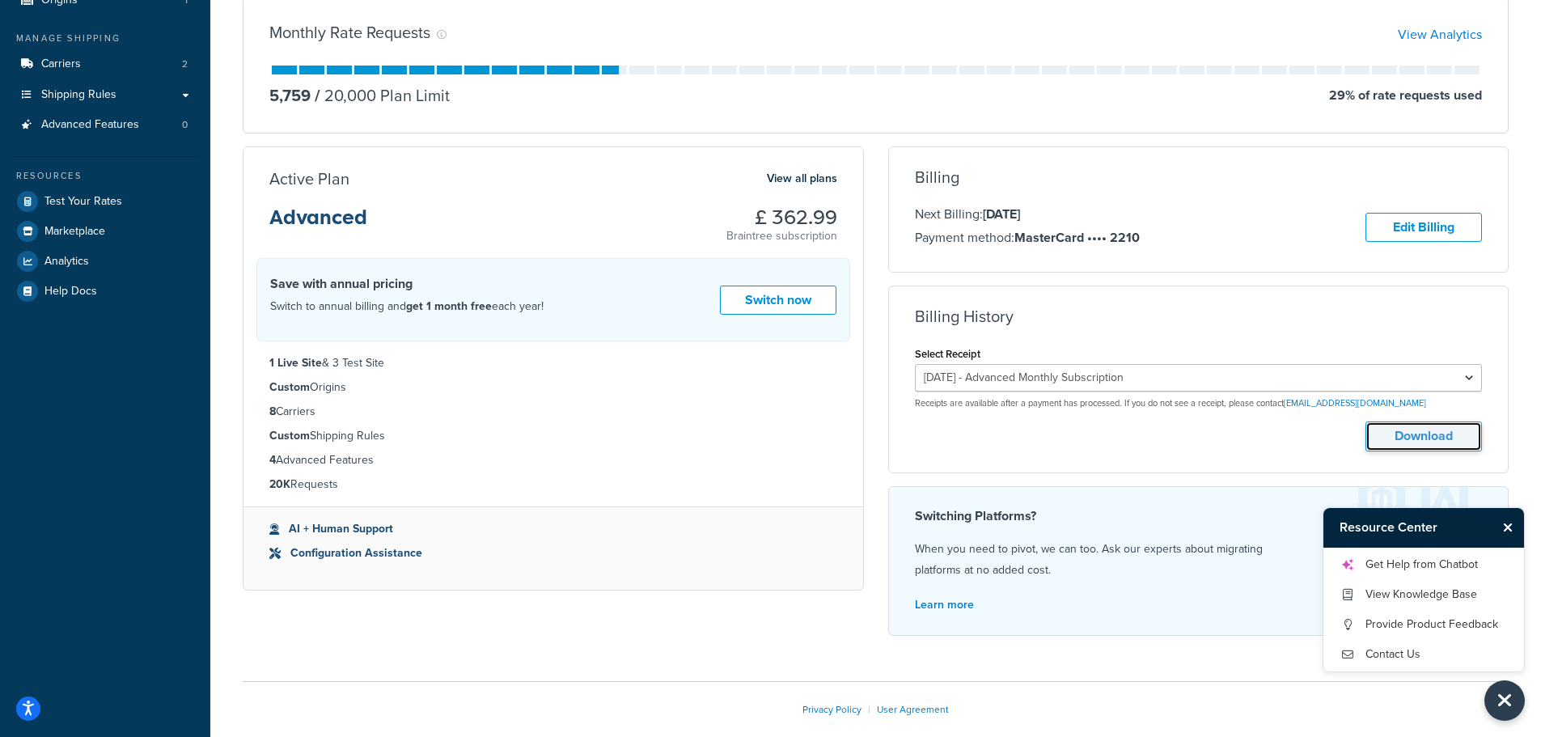
click at [1413, 439] on button "Download" at bounding box center [1424, 437] width 117 height 30
click at [1507, 530] on icon "Close Resource Center" at bounding box center [1508, 527] width 10 height 13
